Goal: Navigation & Orientation: Find specific page/section

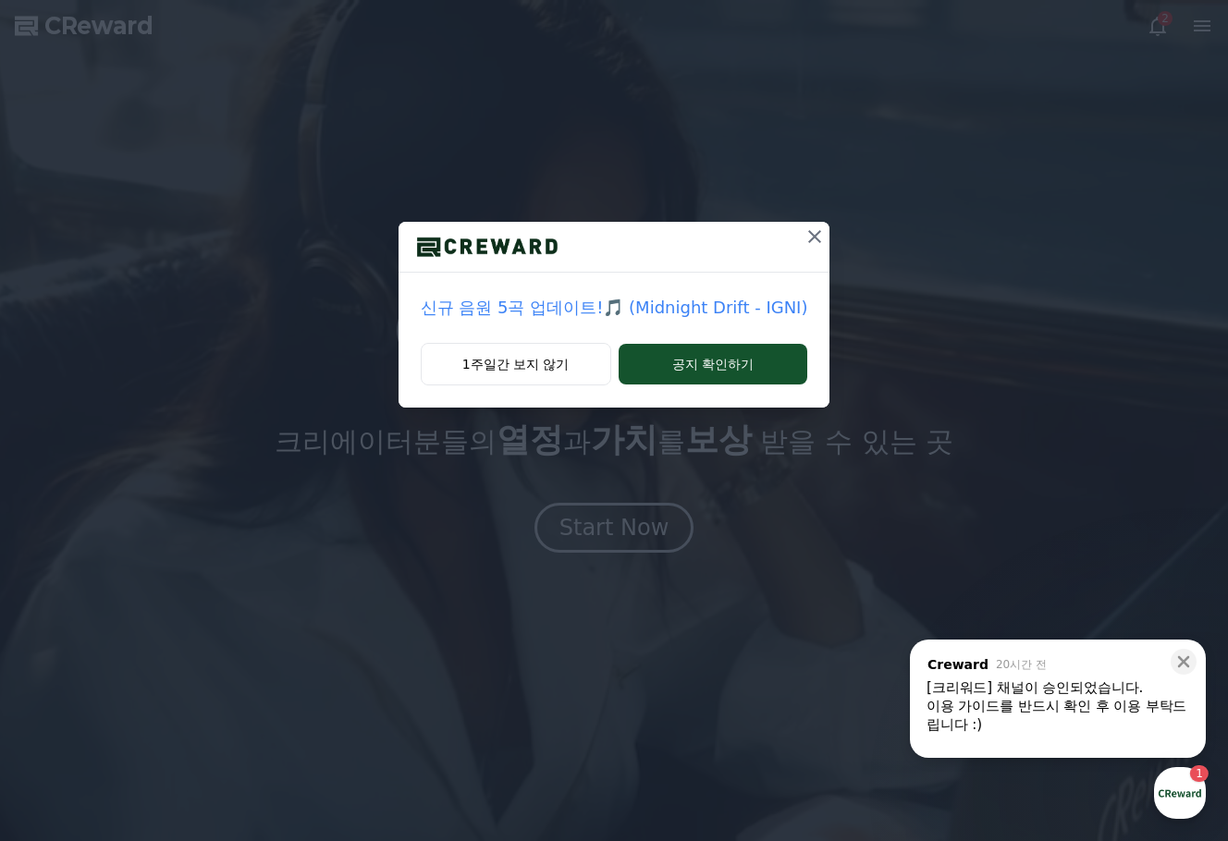
click at [809, 225] on button at bounding box center [815, 237] width 30 height 30
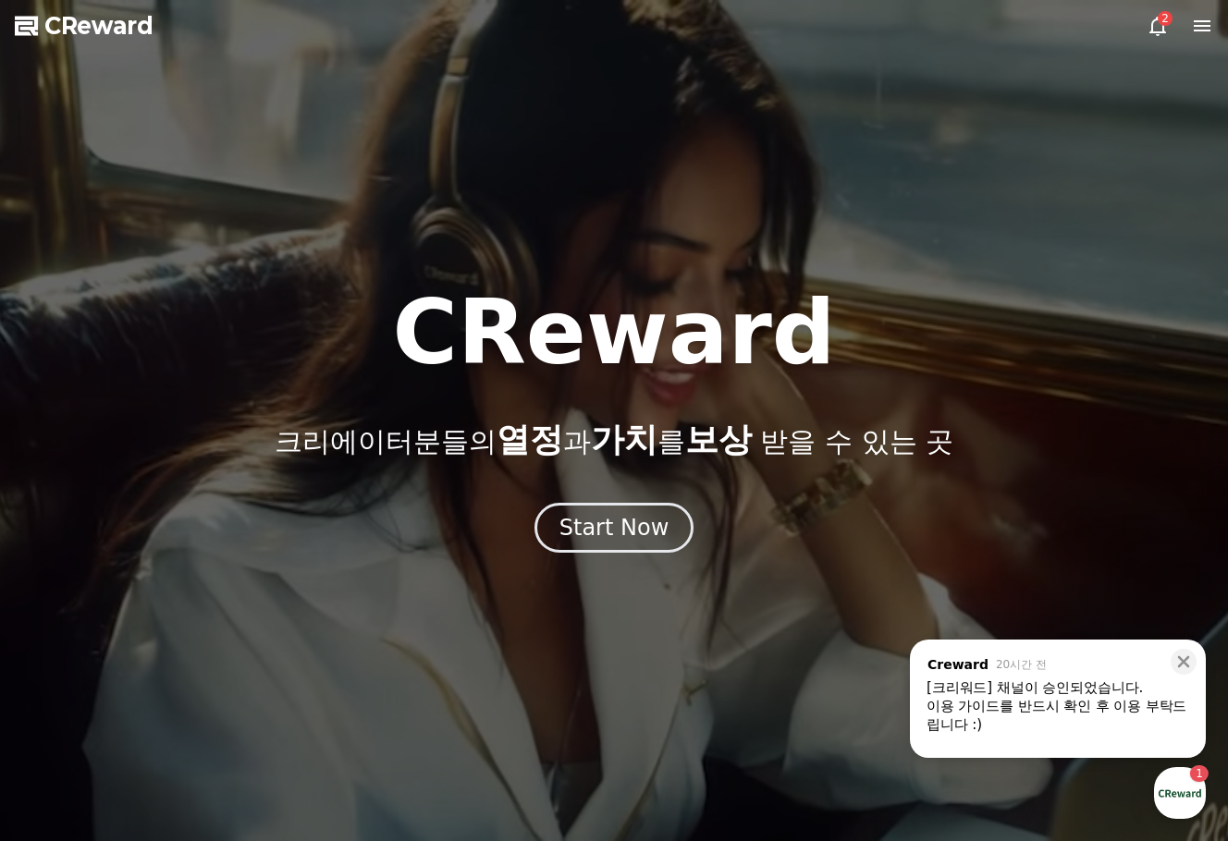
click at [1096, 708] on div "이용 가이드를 반드시 확인 후 이용 부탁드립니다 :)" at bounding box center [1057, 715] width 263 height 37
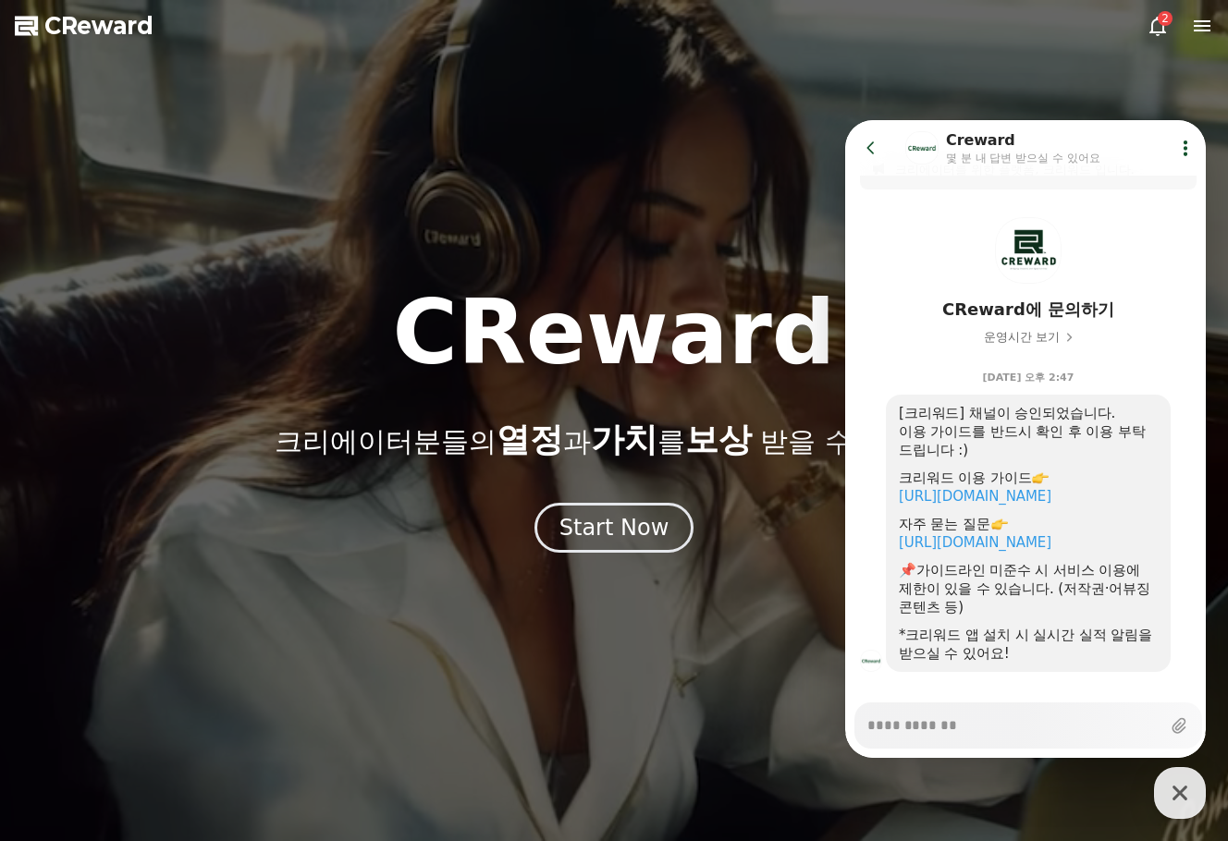
scroll to position [57, 0]
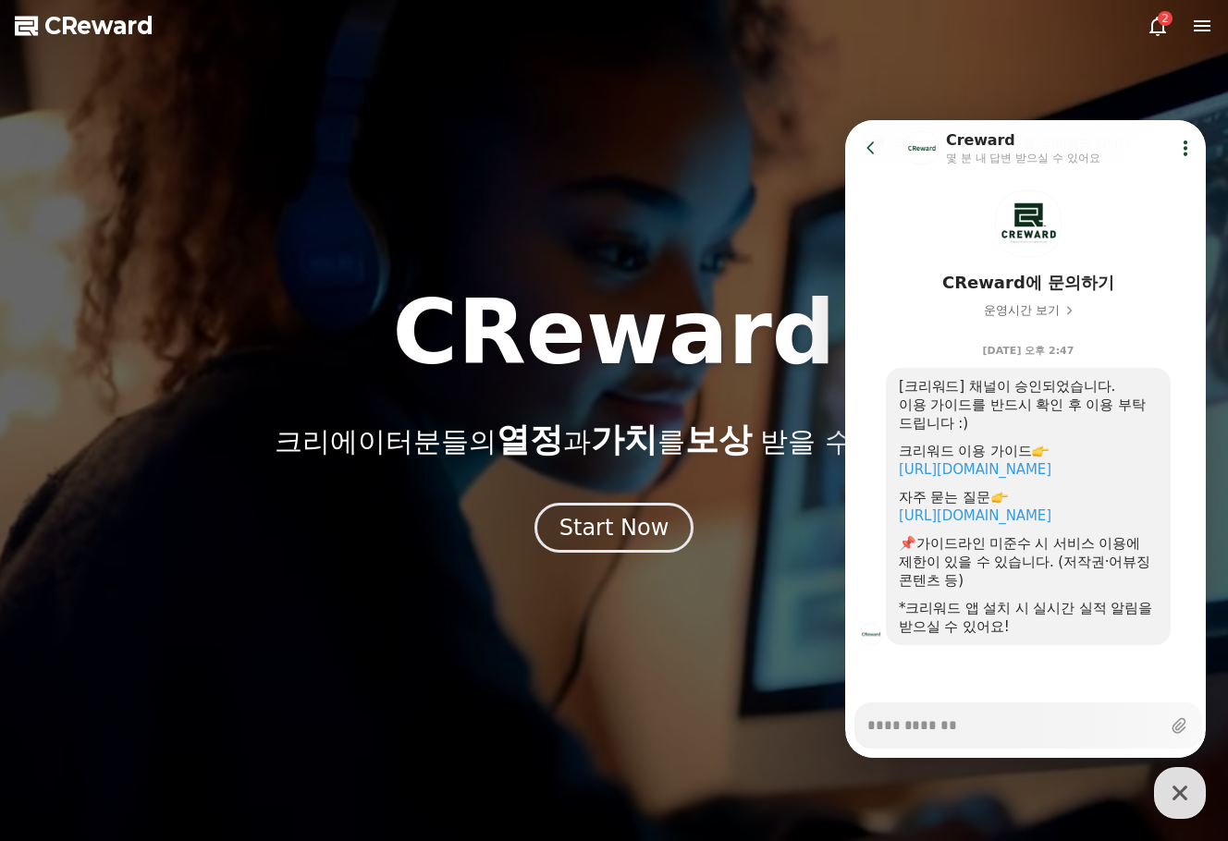
drag, startPoint x: 1135, startPoint y: 519, endPoint x: 895, endPoint y: 451, distance: 248.8
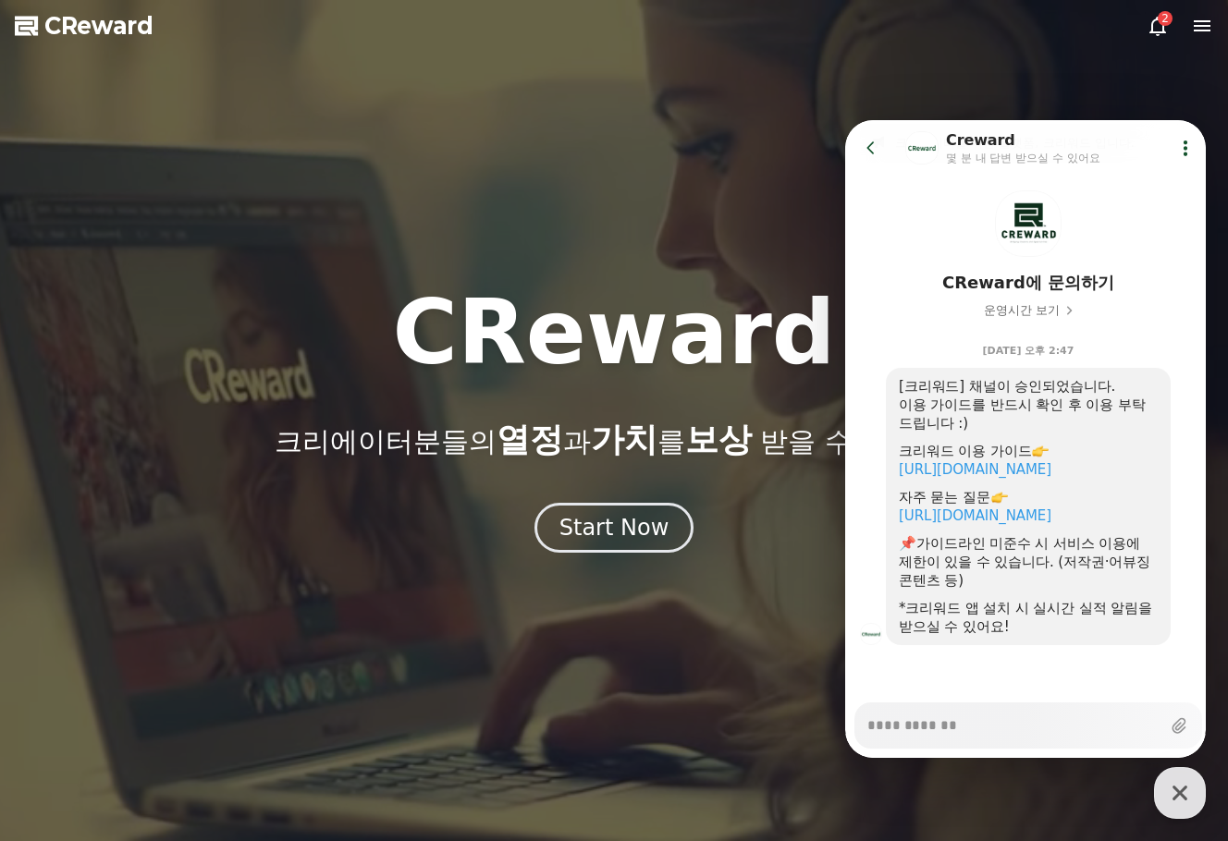
click at [895, 451] on div "[크리워드] 채널이 승인되었습니다. 이용 가이드를 반드시 확인 후 이용 부탁드립니다 :) 크리워드 이용 가이드 [URL][DOMAIN_NAME…" at bounding box center [1028, 506] width 285 height 277
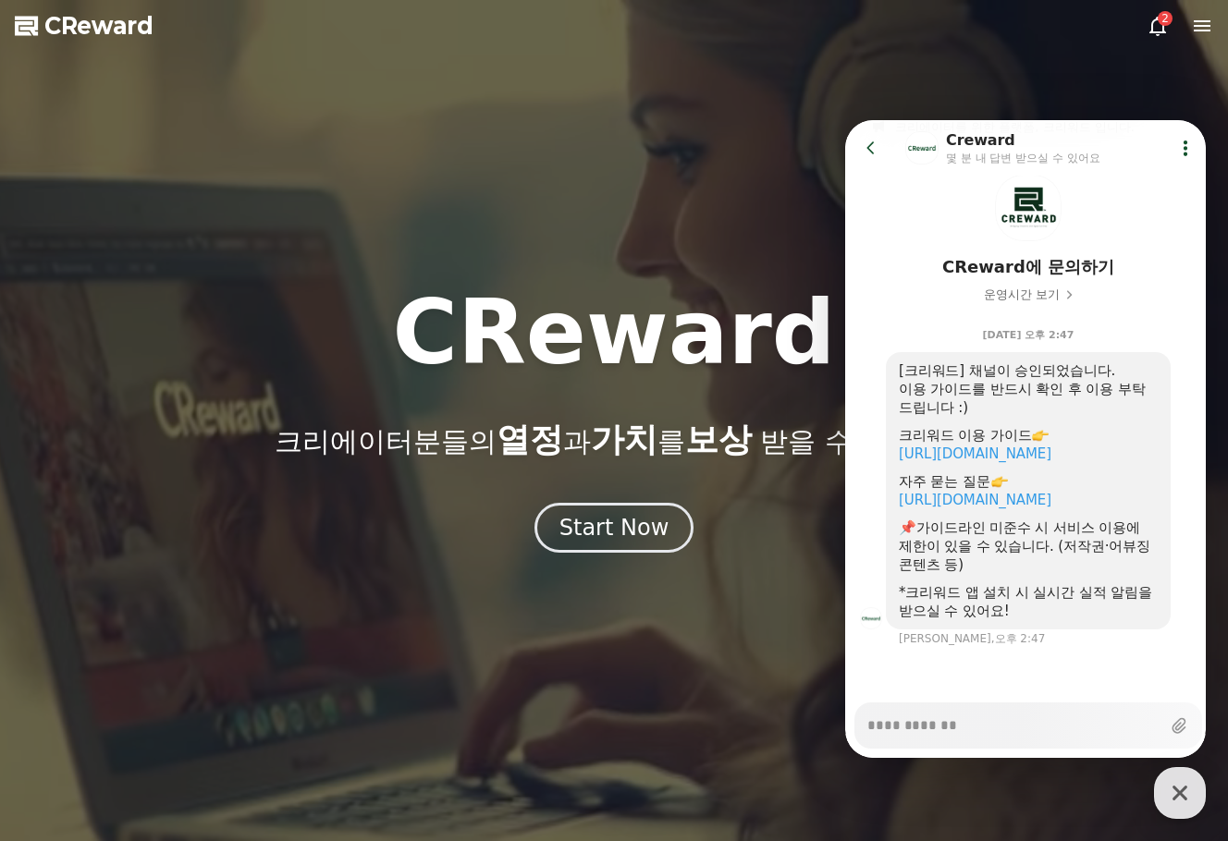
scroll to position [74, 0]
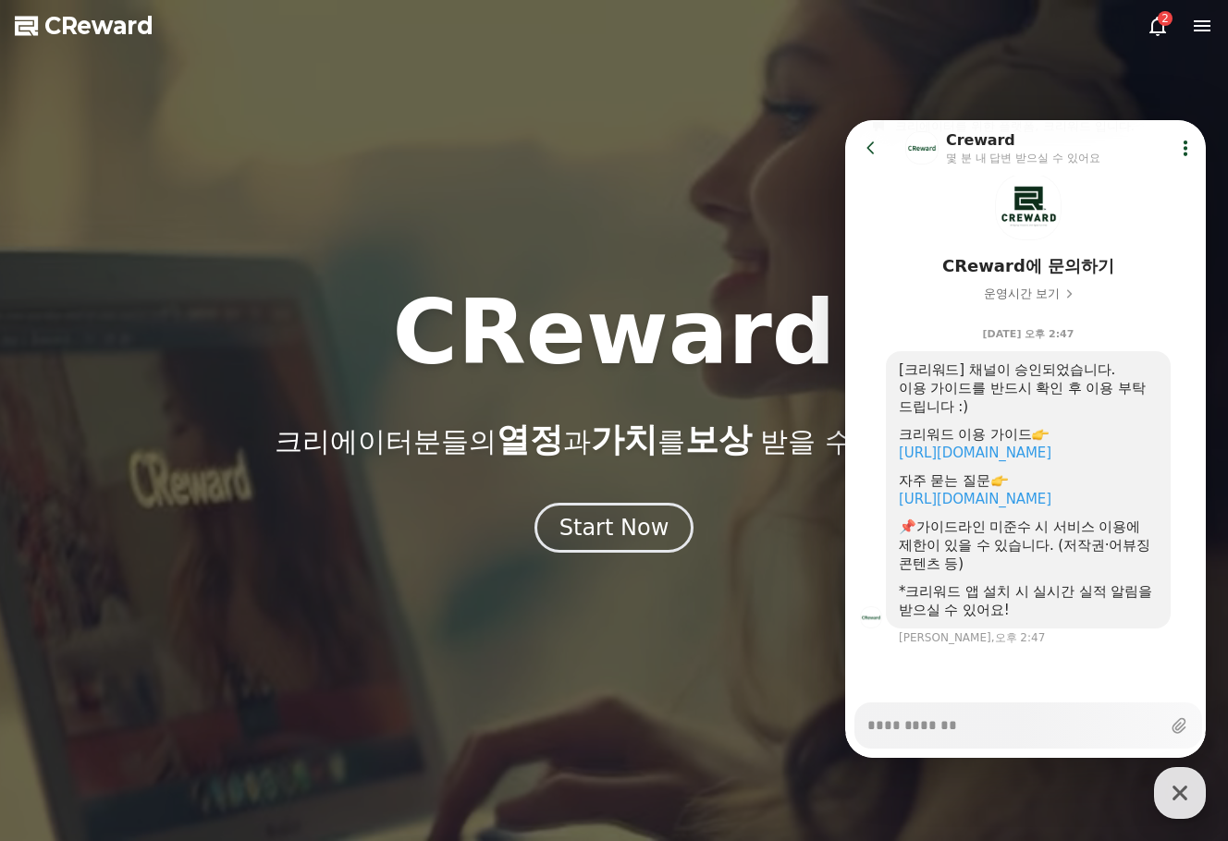
copy div "크리[PERSON_NAME] [PERSON_NAME] 가이드 [URL][DOMAIN_NAME] 자주 묻는 질문 [URL][DOMAIN_NAME]"
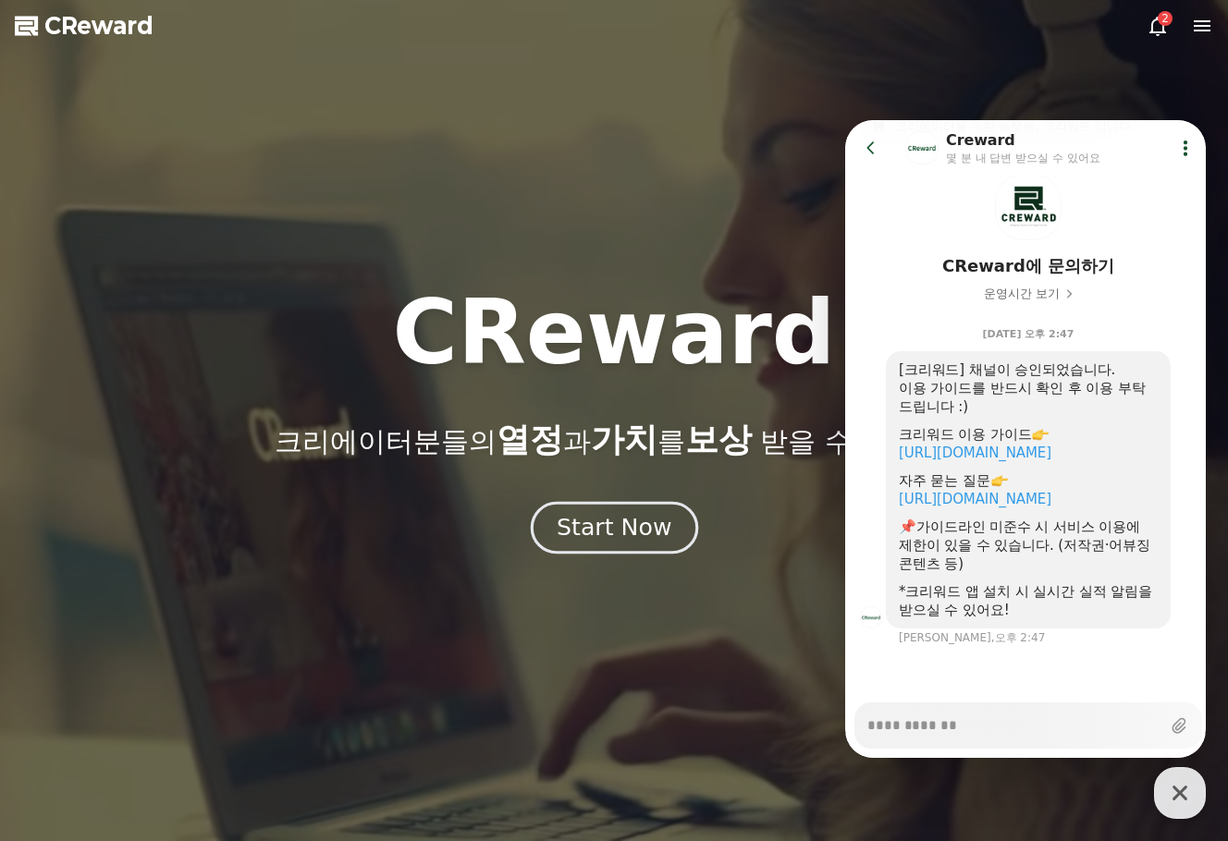
click at [620, 523] on div "Start Now" at bounding box center [614, 527] width 115 height 31
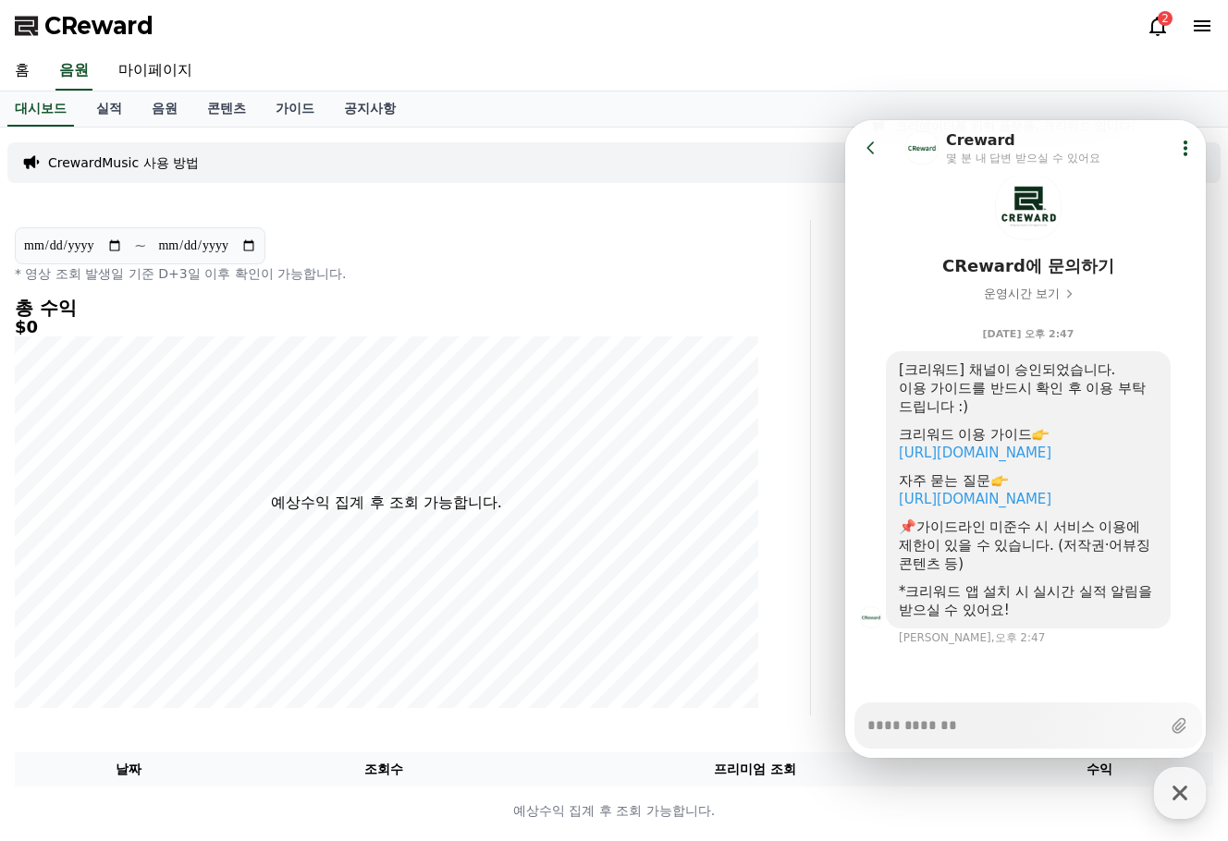
click at [1165, 21] on div "2" at bounding box center [1165, 18] width 15 height 15
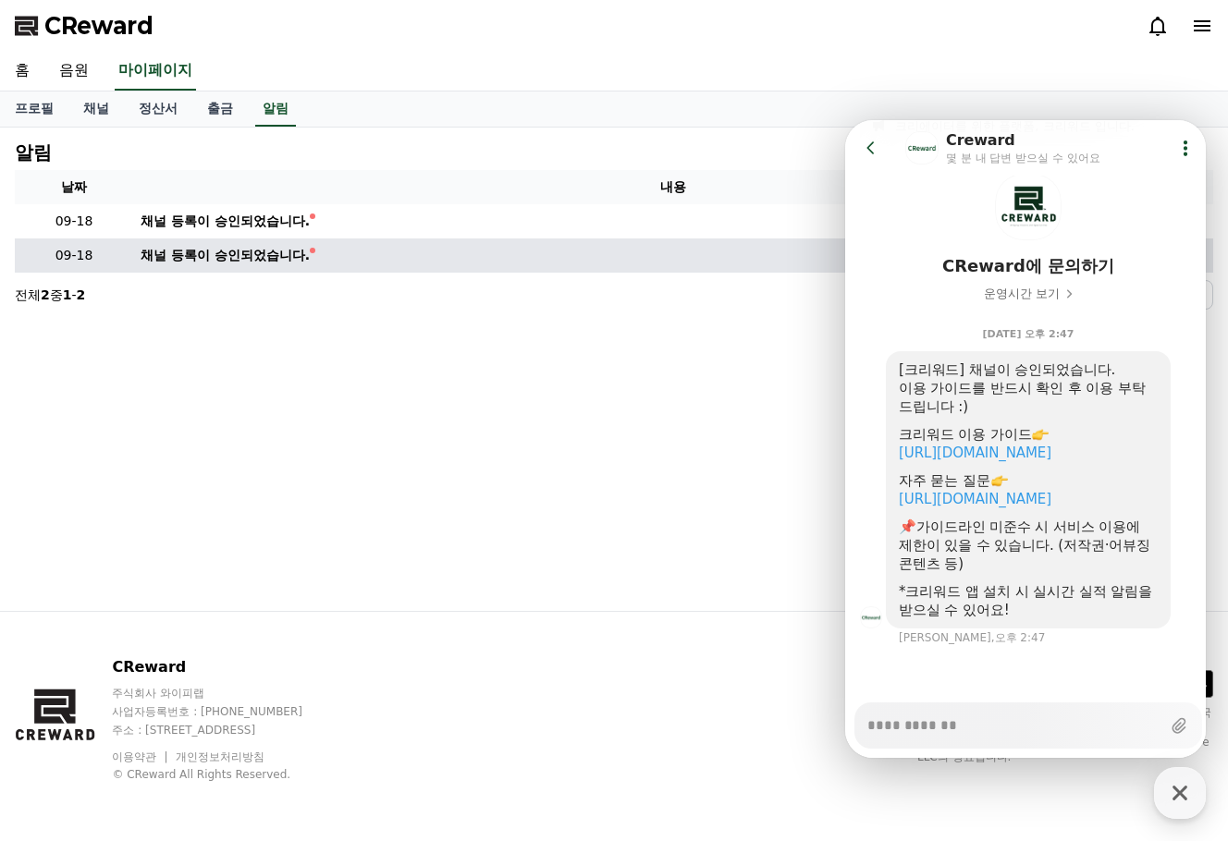
click at [215, 258] on div "채널 등록이 승인되었습니다." at bounding box center [225, 255] width 169 height 19
click at [505, 250] on td "채널 등록이 승인되었습니다." at bounding box center [673, 256] width 1080 height 34
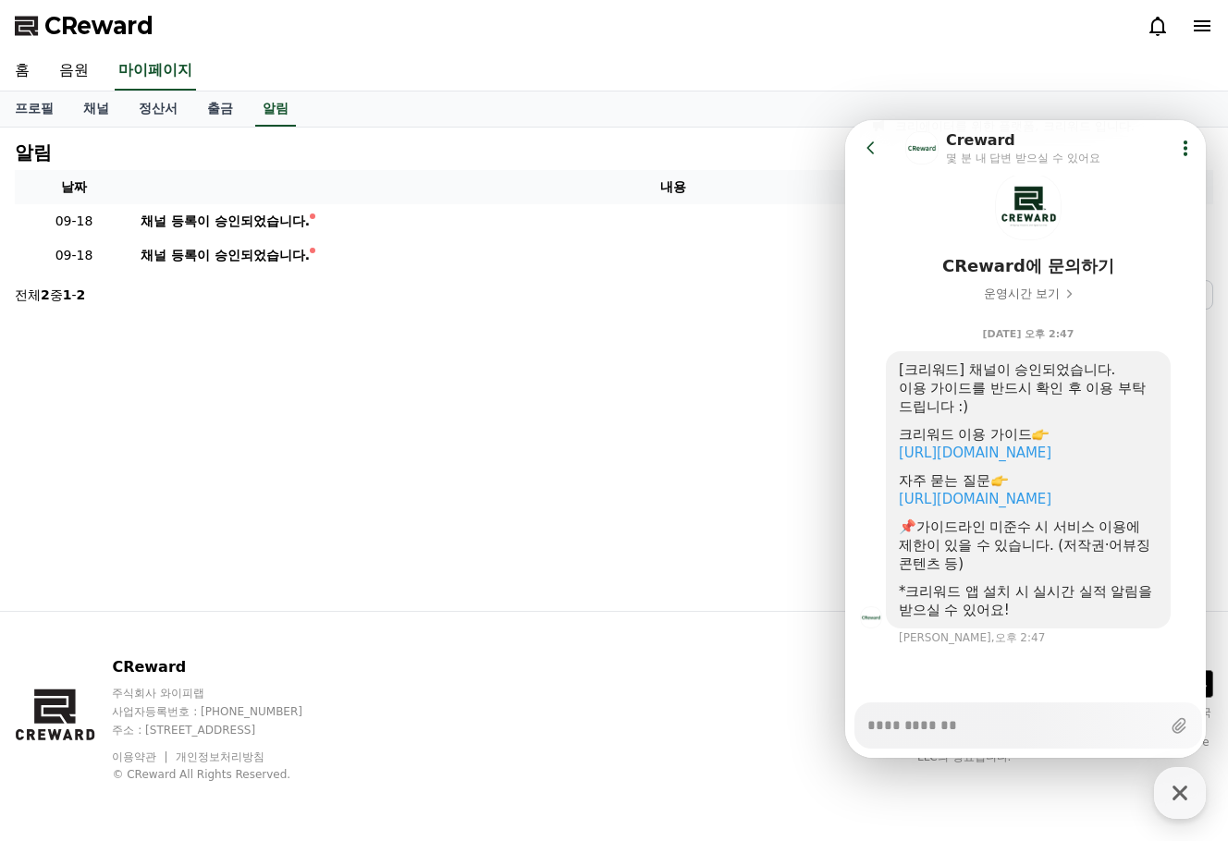
click at [739, 176] on th "내용" at bounding box center [673, 187] width 1080 height 34
click at [1183, 790] on icon "button" at bounding box center [1179, 793] width 15 height 15
type textarea "*"
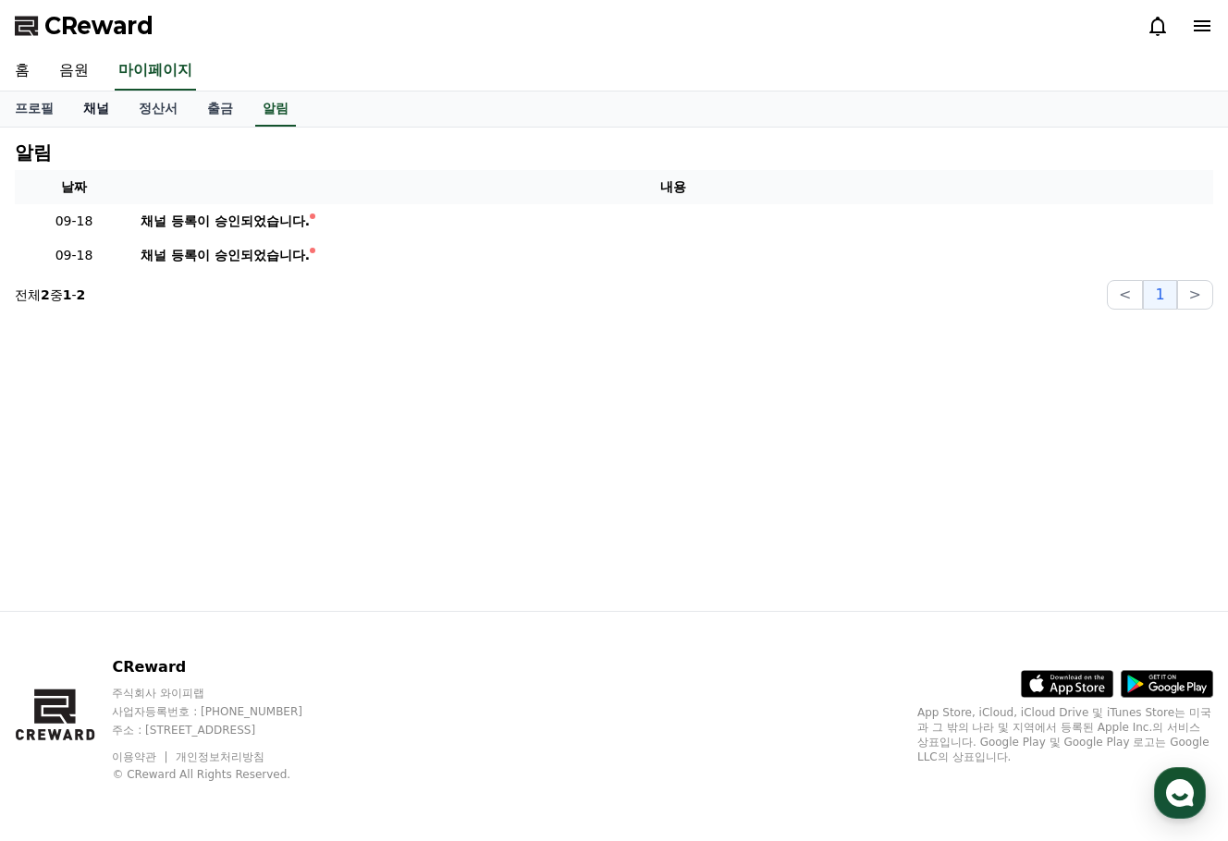
click at [83, 104] on link "채널" at bounding box center [95, 109] width 55 height 35
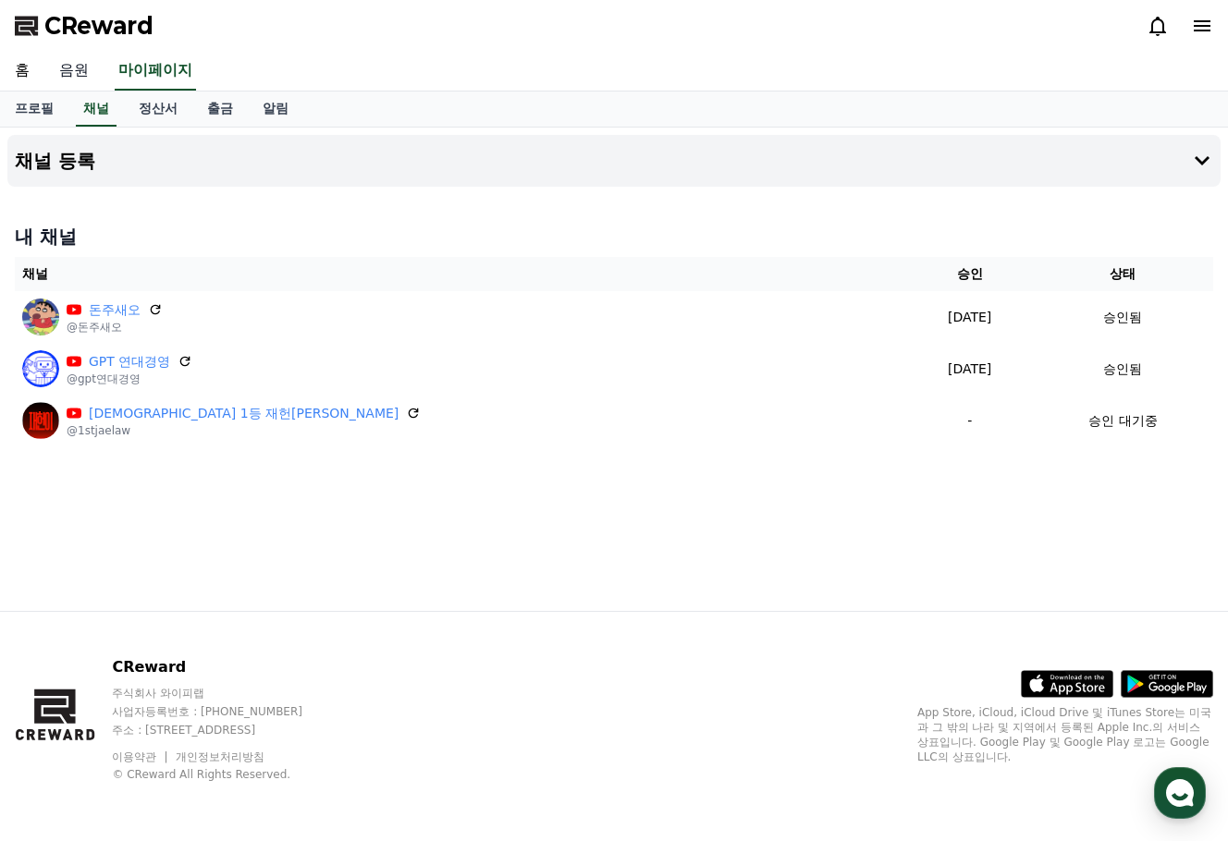
click at [69, 79] on link "음원" at bounding box center [73, 71] width 59 height 39
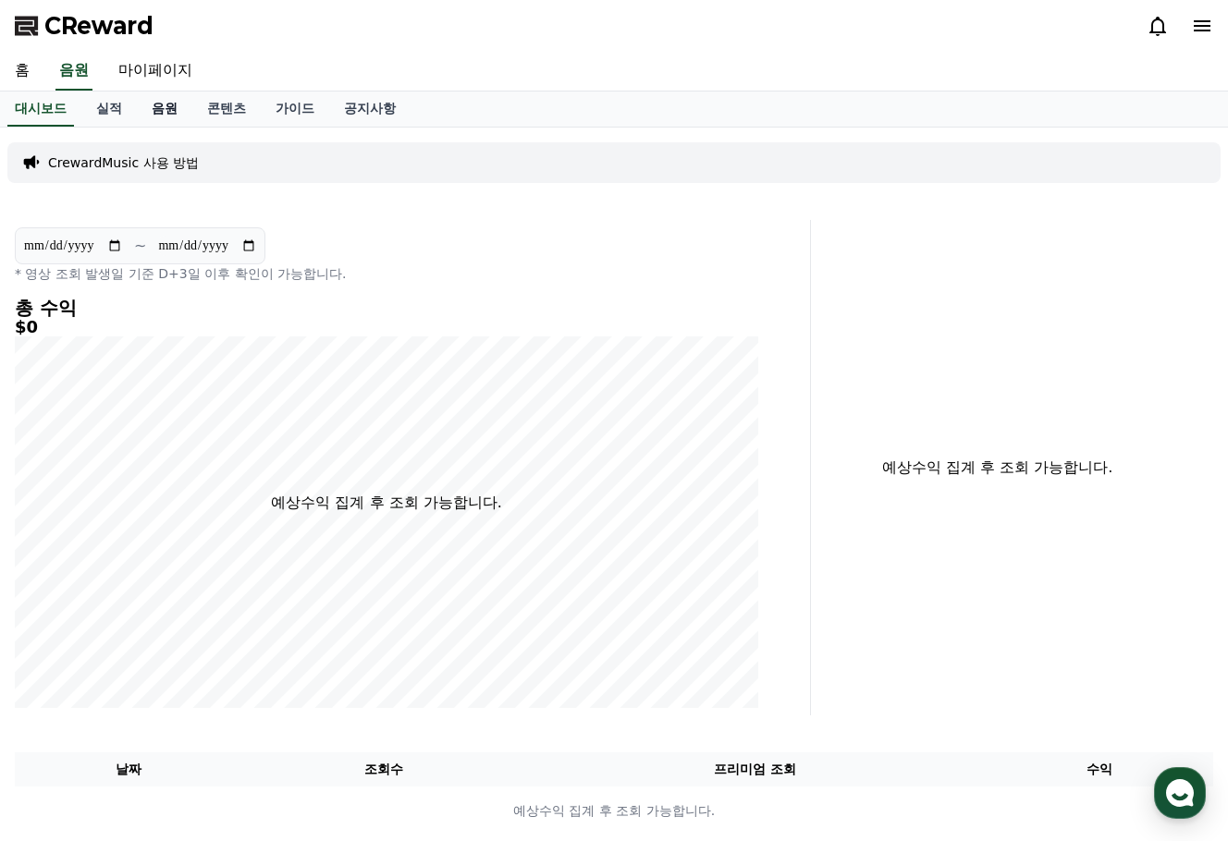
click at [167, 115] on link "음원" at bounding box center [164, 109] width 55 height 35
